Goal: Task Accomplishment & Management: Use online tool/utility

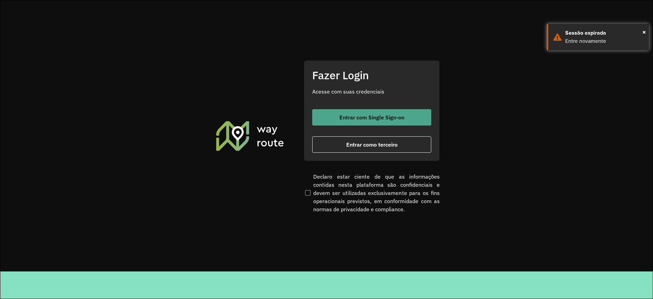
click at [369, 110] on button "Entrar com Single Sign-on" at bounding box center [371, 117] width 119 height 16
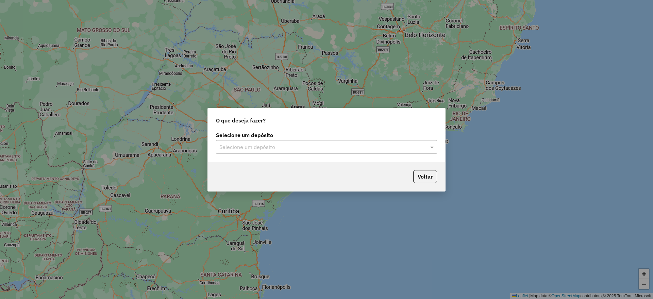
click at [310, 147] on input "text" at bounding box center [319, 147] width 201 height 8
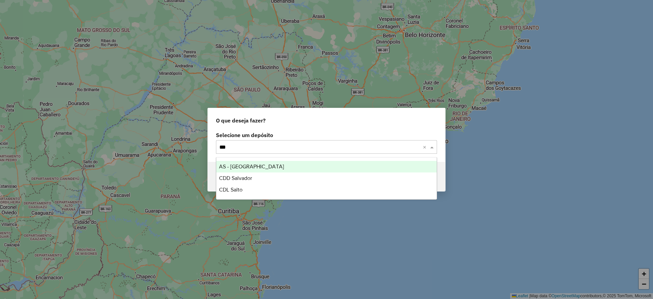
type input "****"
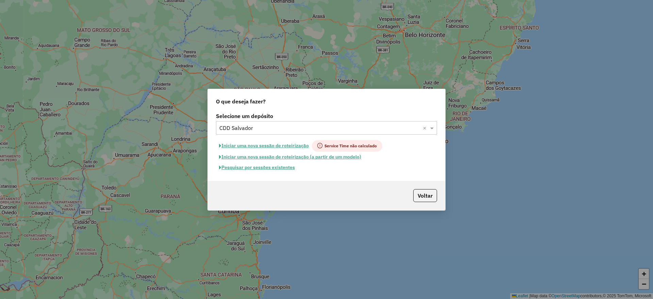
click at [275, 166] on button "Pesquisar por sessões existentes" at bounding box center [257, 167] width 82 height 11
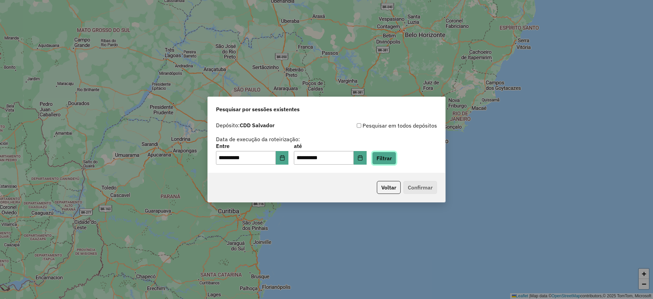
click at [388, 160] on button "Filtrar" at bounding box center [384, 158] width 24 height 13
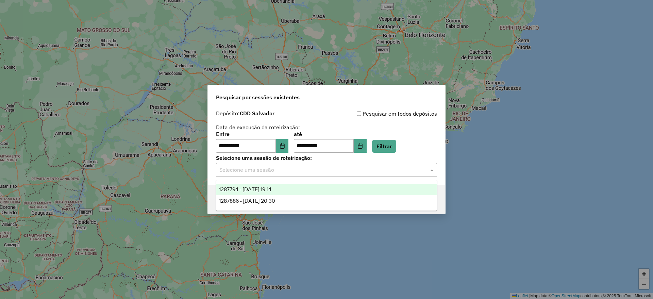
click at [318, 168] on input "text" at bounding box center [319, 170] width 201 height 8
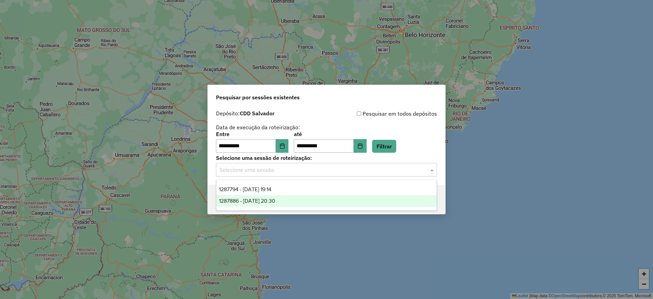
click at [297, 204] on div "1287886 - [DATE] 20:30" at bounding box center [326, 201] width 220 height 12
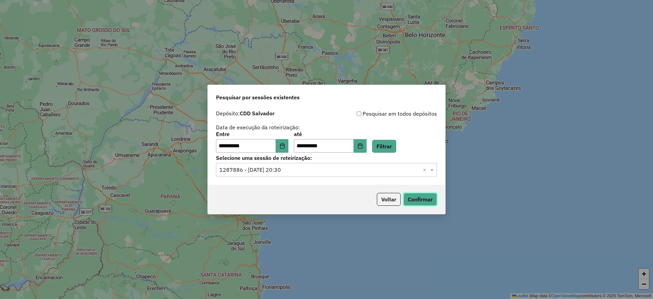
click at [424, 199] on button "Confirmar" at bounding box center [420, 199] width 34 height 13
